Goal: Browse casually

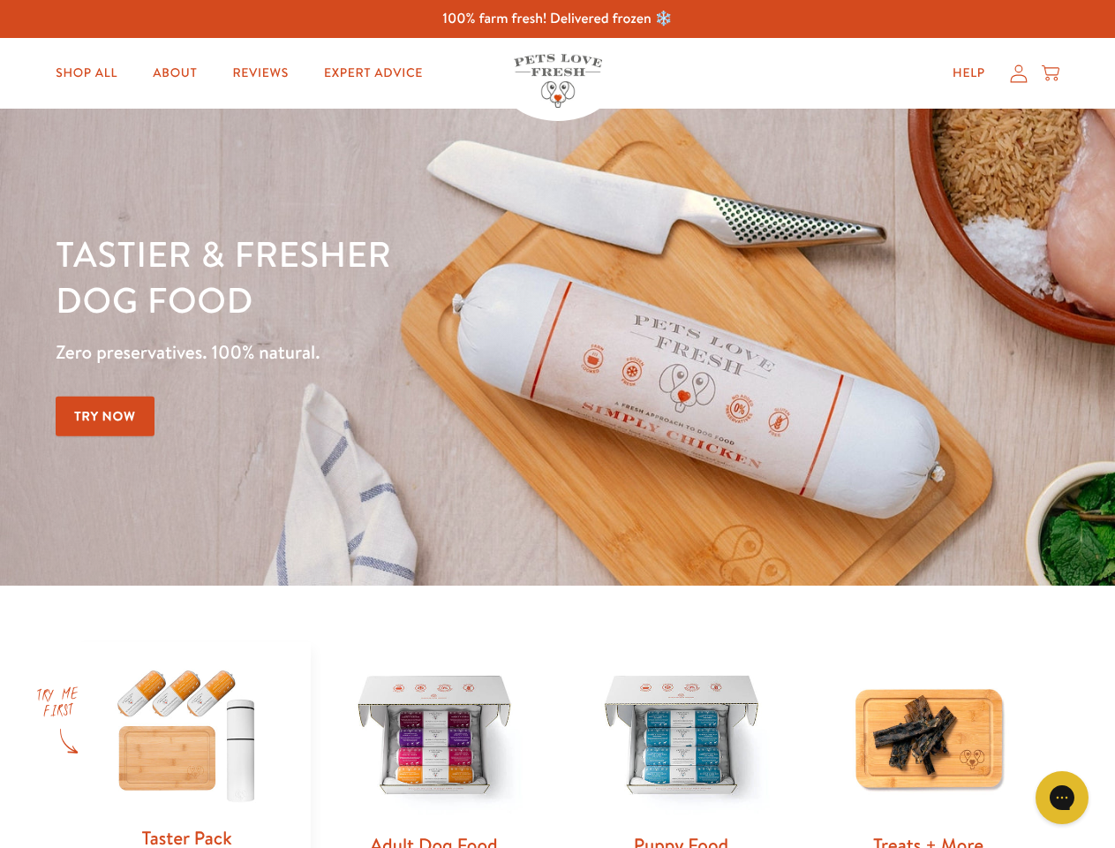
click at [557, 424] on div "Tastier & fresher dog food Zero preservatives. 100% natural. Try Now" at bounding box center [390, 346] width 669 height 233
click at [1062, 797] on icon "Open gorgias live chat" at bounding box center [1061, 796] width 17 height 17
